Goal: Task Accomplishment & Management: Manage account settings

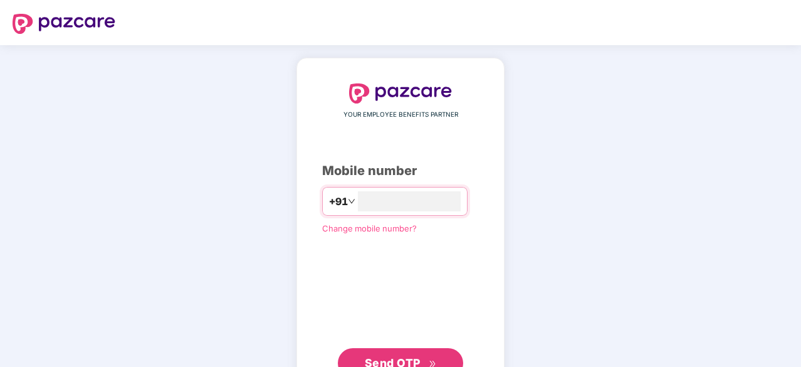
type input "**********"
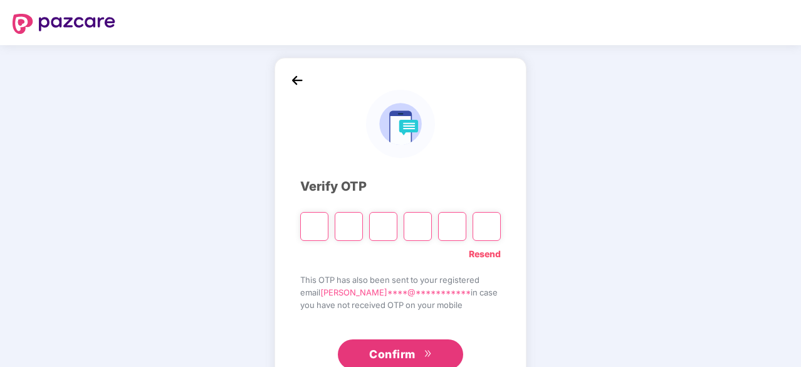
paste input "*"
type input "*"
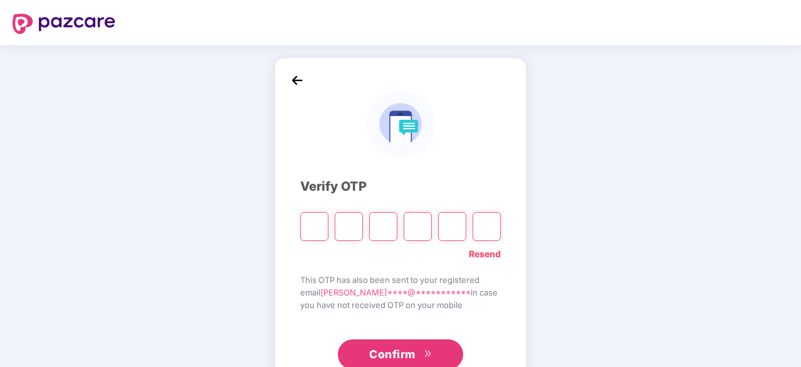
type input "*"
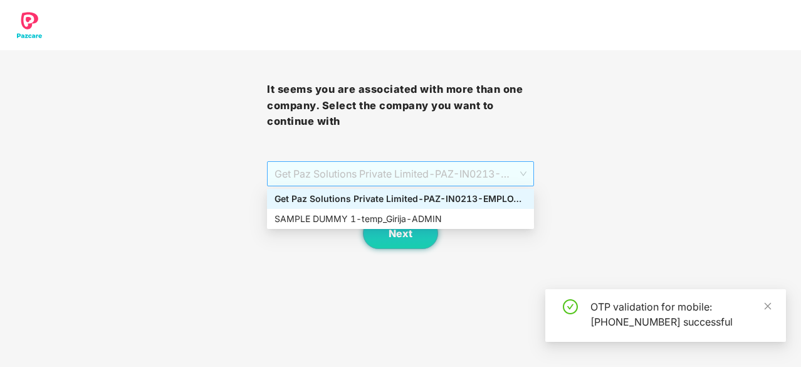
click at [445, 164] on span "Get Paz Solutions Private Limited - PAZ-IN0213 - EMPLOYEE" at bounding box center [401, 174] width 252 height 24
click at [423, 222] on div "SAMPLE DUMMY 1 - temp_Girija - ADMIN" at bounding box center [401, 219] width 252 height 14
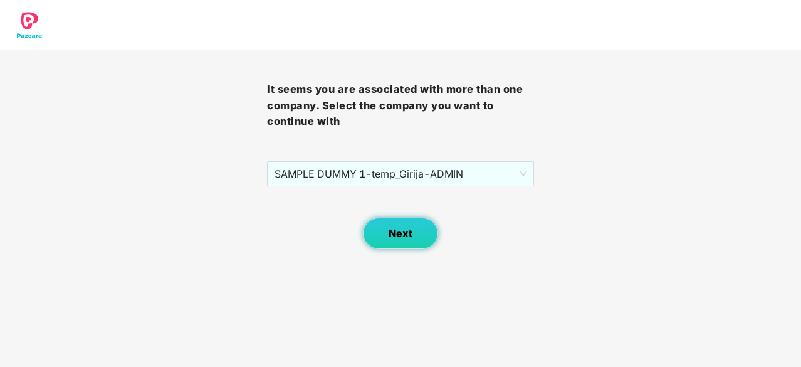
click at [411, 236] on span "Next" at bounding box center [401, 234] width 24 height 12
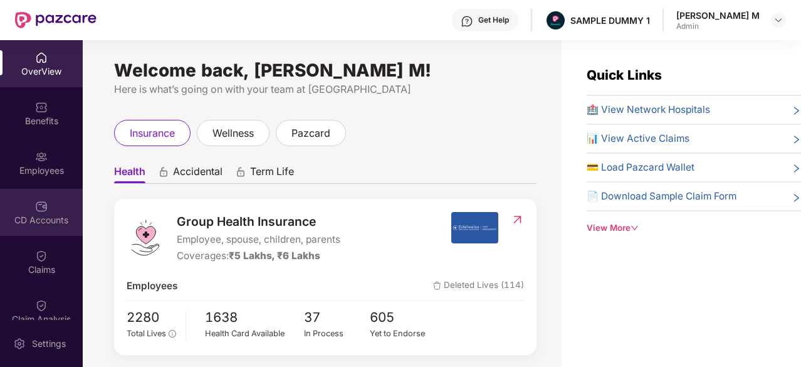
click at [26, 204] on div "CD Accounts" at bounding box center [41, 212] width 83 height 47
